Goal: Task Accomplishment & Management: Use online tool/utility

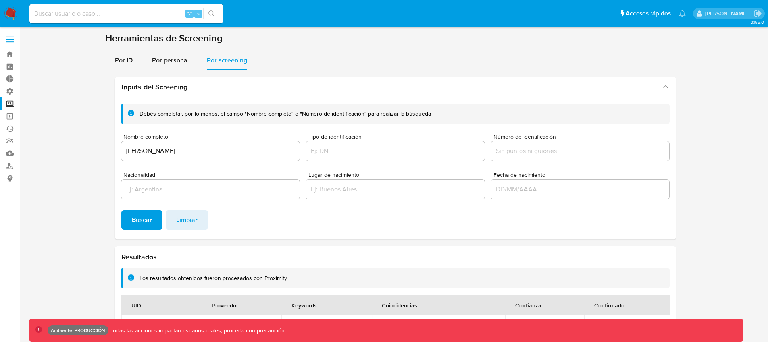
scroll to position [17, 0]
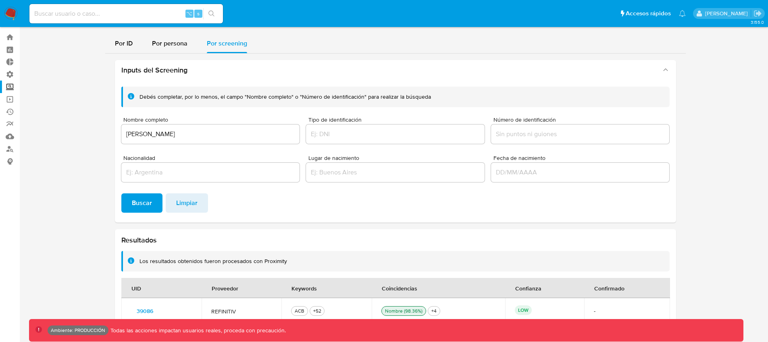
click at [5, 15] on img at bounding box center [11, 14] width 14 height 14
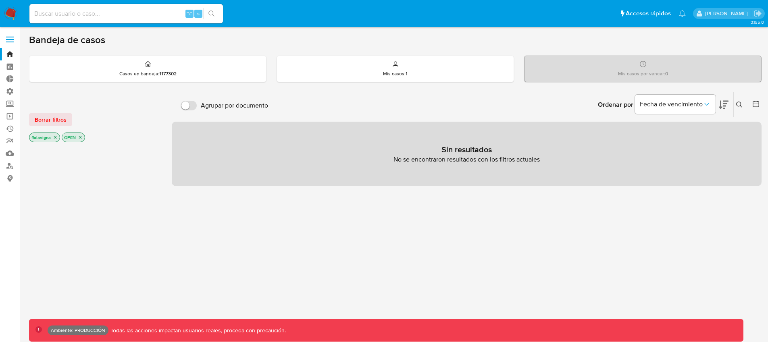
click at [8, 17] on img at bounding box center [11, 14] width 14 height 14
click at [12, 42] on span at bounding box center [10, 42] width 8 height 1
click at [0, 0] on input "checkbox" at bounding box center [0, 0] width 0 height 0
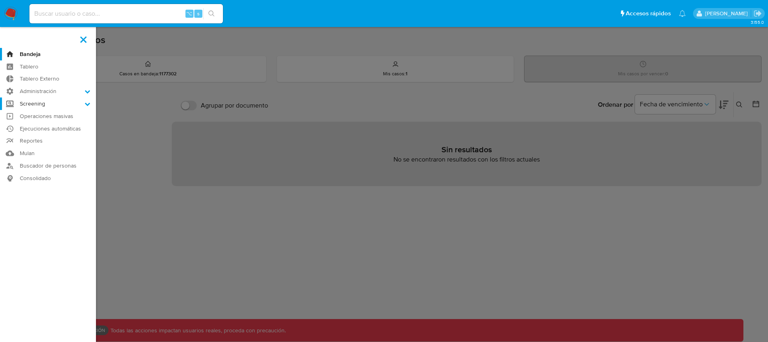
click at [49, 106] on label "Screening" at bounding box center [48, 104] width 96 height 12
click at [0, 0] on input "Screening" at bounding box center [0, 0] width 0 height 0
click at [39, 155] on link "Herramientas" at bounding box center [48, 156] width 96 height 10
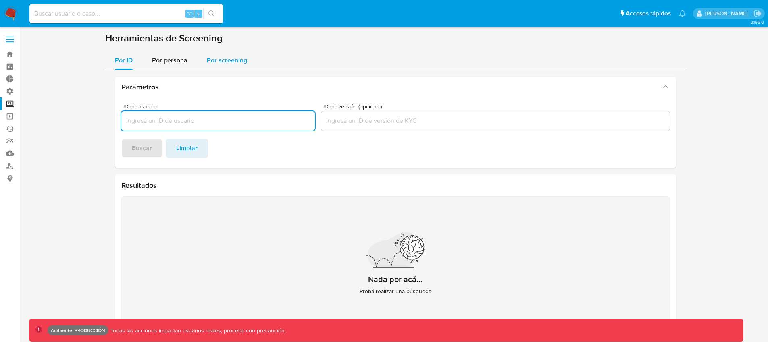
click at [244, 63] on span "Por screening" at bounding box center [227, 60] width 40 height 9
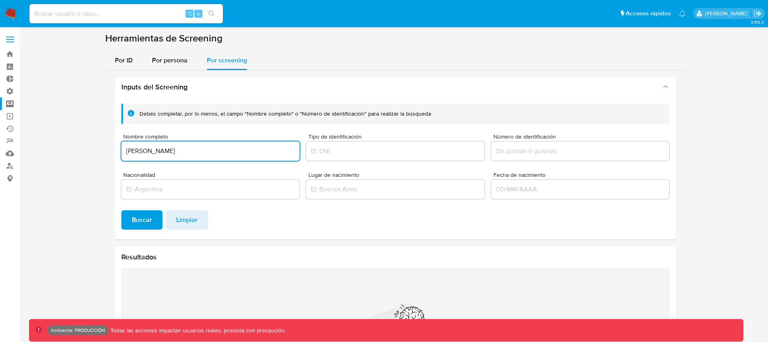
type input "mohamed ali houej"
click at [121, 210] on button "Buscar" at bounding box center [141, 219] width 41 height 19
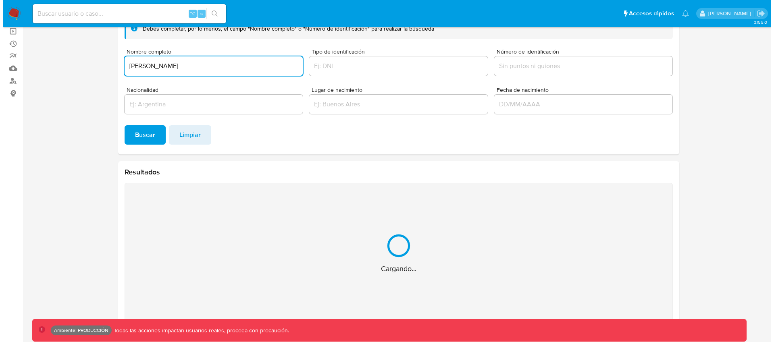
scroll to position [17, 0]
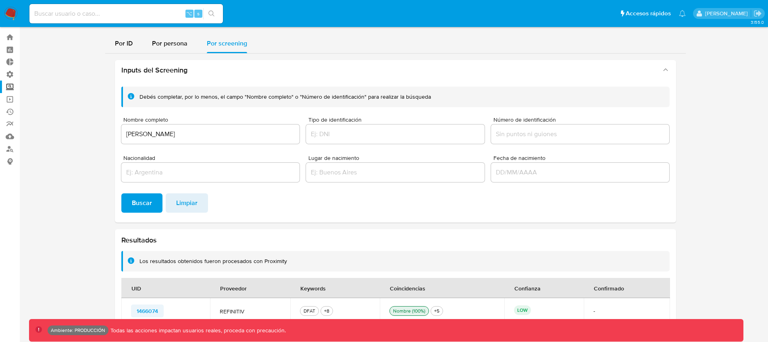
click at [149, 311] on span "1466074" at bounding box center [147, 310] width 21 height 11
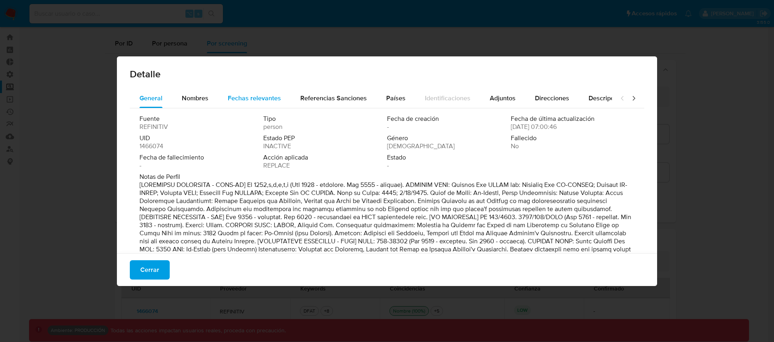
click at [261, 94] on span "Fechas relevantes" at bounding box center [254, 97] width 53 height 9
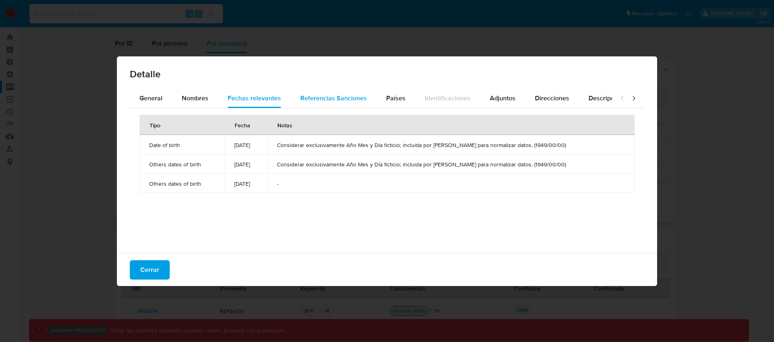
click at [352, 98] on span "Referencias Sanciones" at bounding box center [333, 97] width 66 height 9
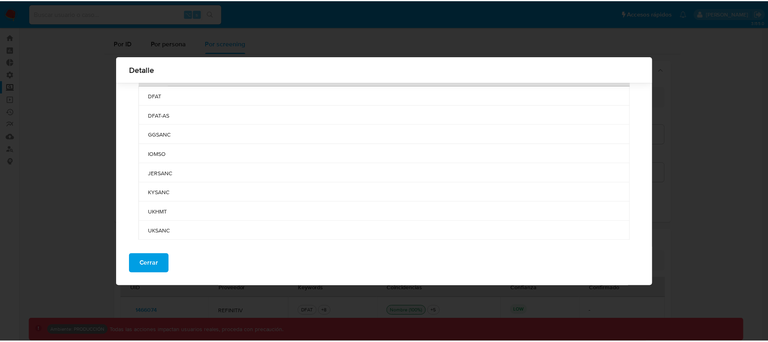
scroll to position [49, 0]
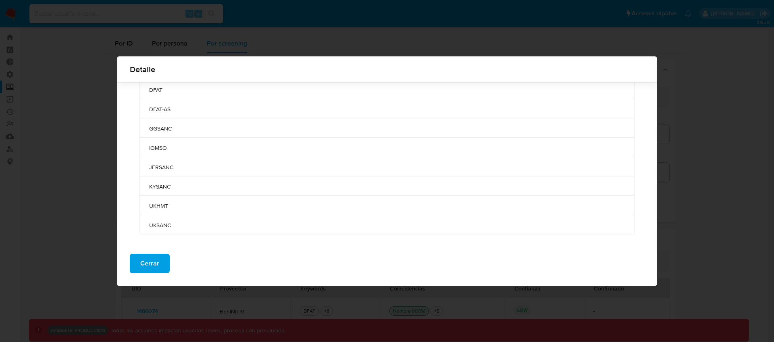
click at [167, 226] on span "UKSANC" at bounding box center [386, 225] width 475 height 7
click at [160, 209] on span "UKHMT" at bounding box center [386, 205] width 475 height 7
click at [139, 264] on button "Cerrar" at bounding box center [150, 263] width 40 height 19
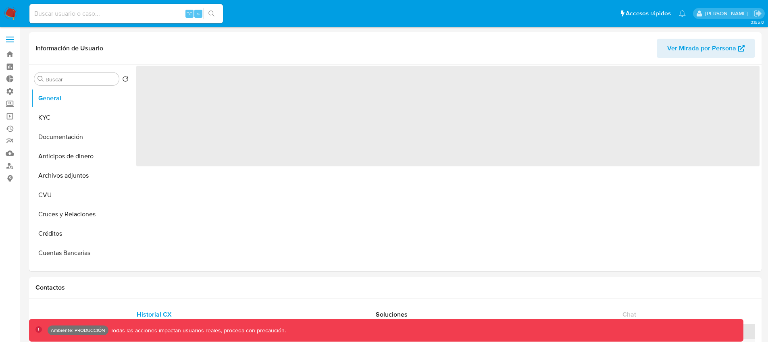
click at [111, 19] on div "⌥ s" at bounding box center [125, 13] width 193 height 19
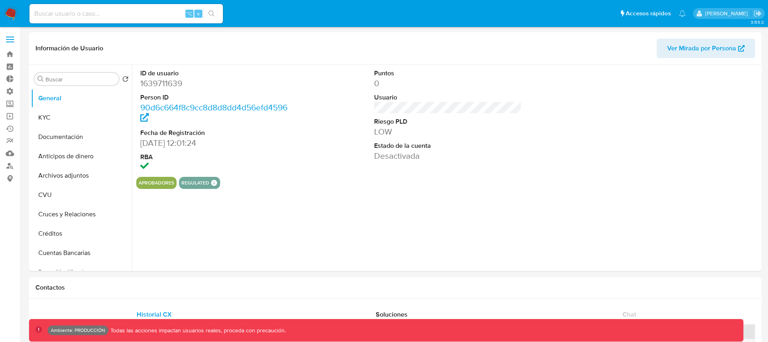
click at [118, 14] on input at bounding box center [125, 13] width 193 height 10
paste input "7490"
type input "7490"
select select "10"
type input "7490"
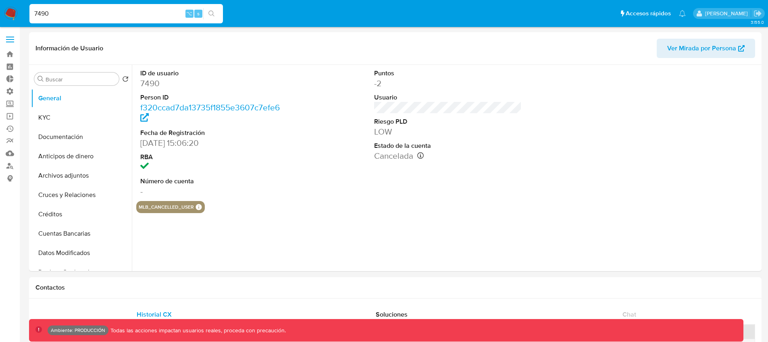
click at [8, 43] on label at bounding box center [10, 39] width 20 height 17
click at [0, 0] on input "checkbox" at bounding box center [0, 0] width 0 height 0
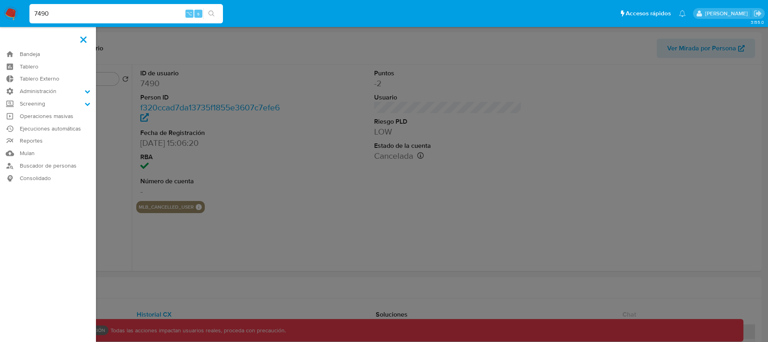
select select "10"
click at [40, 107] on label "Screening" at bounding box center [48, 104] width 96 height 12
click at [0, 0] on input "Screening" at bounding box center [0, 0] width 0 height 0
click at [46, 151] on link "Herramientas" at bounding box center [48, 156] width 96 height 10
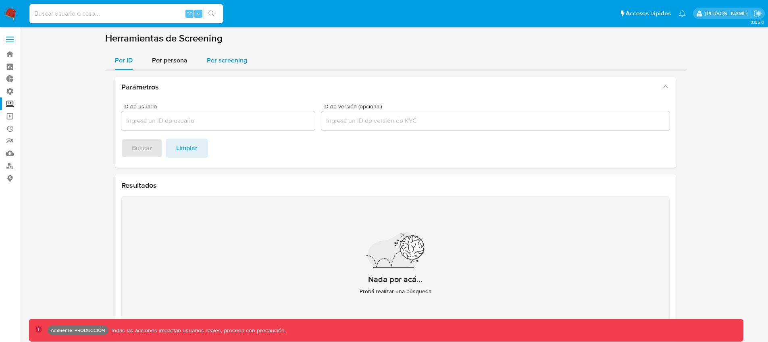
click at [221, 63] on span "Por screening" at bounding box center [227, 60] width 40 height 9
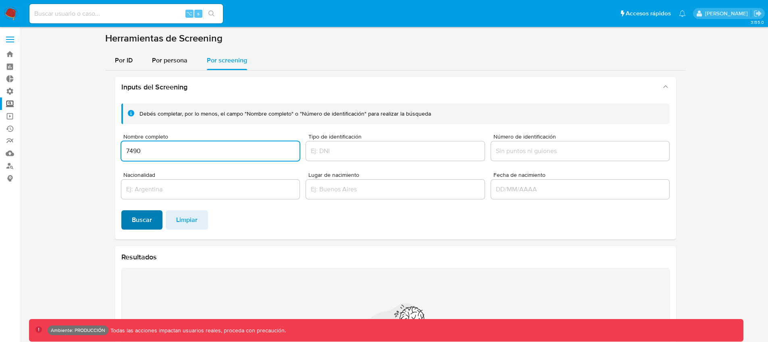
type input "7490"
click at [151, 218] on span "Buscar" at bounding box center [142, 220] width 20 height 18
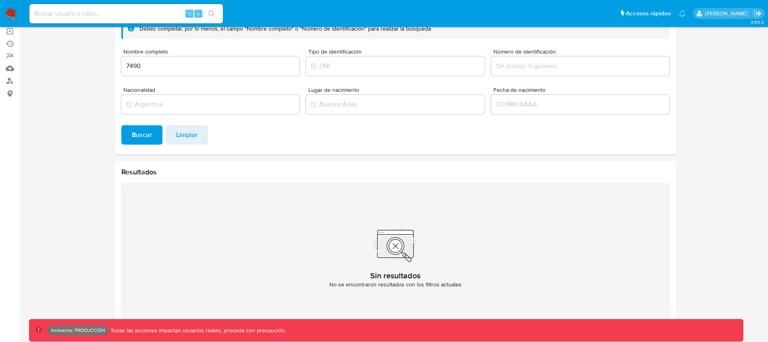
scroll to position [7, 0]
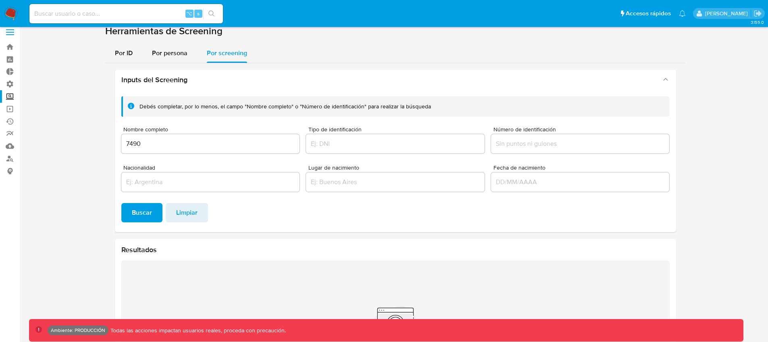
click at [10, 33] on label at bounding box center [10, 32] width 20 height 17
click at [0, 0] on input "checkbox" at bounding box center [0, 0] width 0 height 0
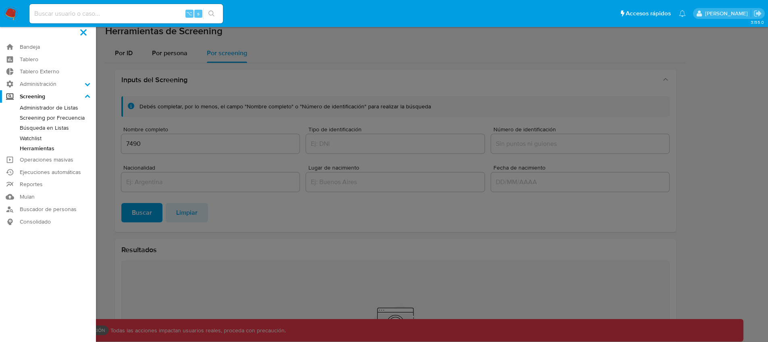
click at [29, 128] on link "Búsqueda en Listas" at bounding box center [48, 128] width 96 height 10
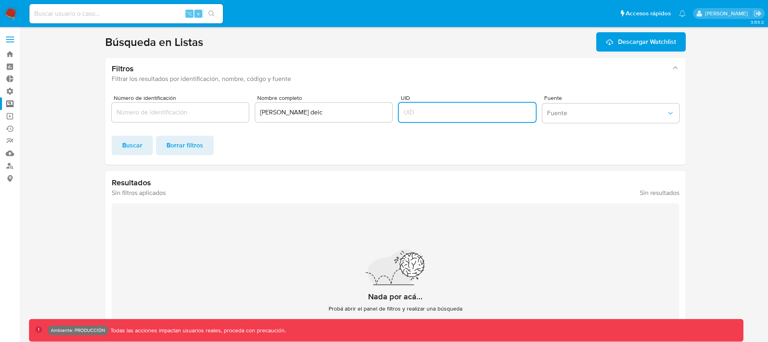
click at [407, 111] on input "UID" at bounding box center [467, 112] width 137 height 10
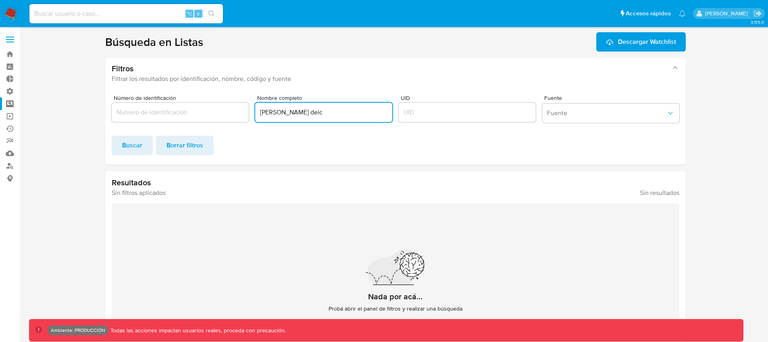
click at [266, 117] on input "[PERSON_NAME] deic" at bounding box center [323, 112] width 137 height 10
click at [314, 112] on input "[PERSON_NAME] deic" at bounding box center [323, 112] width 137 height 10
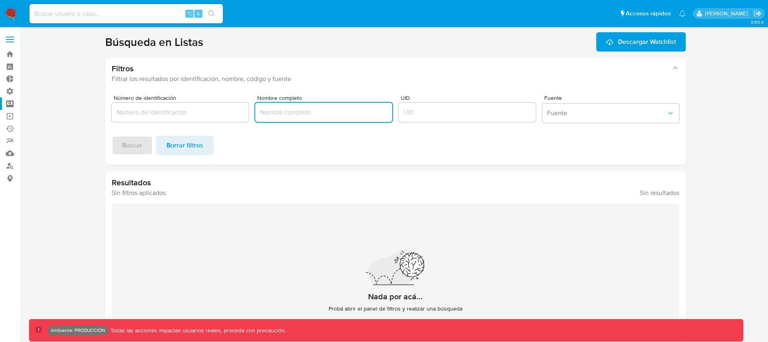
click at [406, 116] on input "UID" at bounding box center [467, 112] width 137 height 10
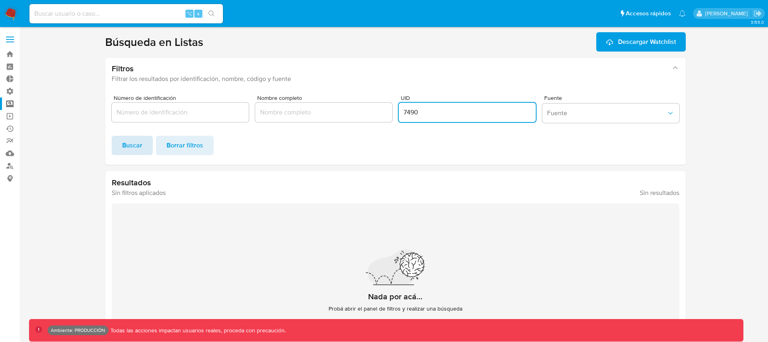
type input "7490"
click at [126, 148] on span "Buscar" at bounding box center [132, 146] width 20 height 18
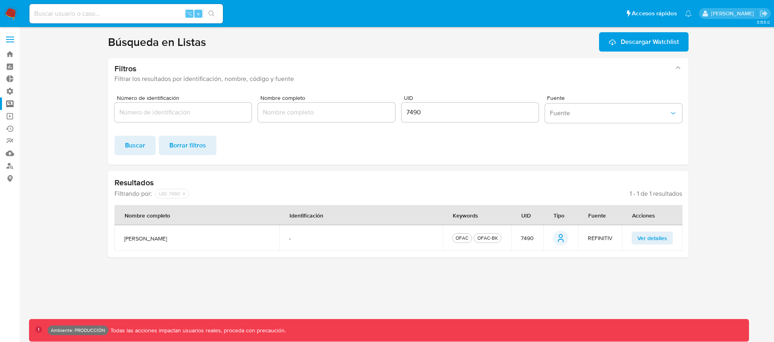
click at [648, 238] on span "Ver detalles" at bounding box center [652, 237] width 30 height 11
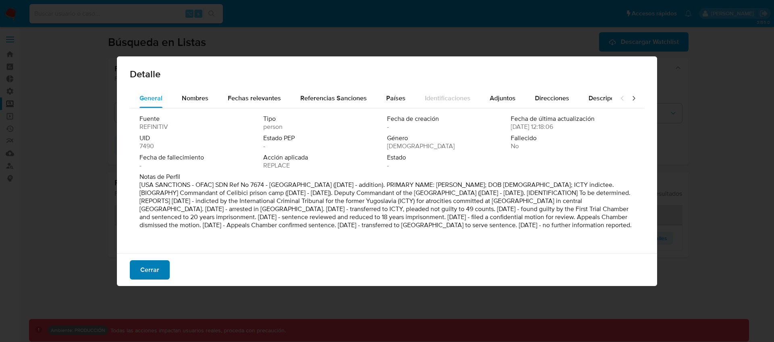
click at [138, 276] on button "Cerrar" at bounding box center [150, 269] width 40 height 19
